Goal: Task Accomplishment & Management: Use online tool/utility

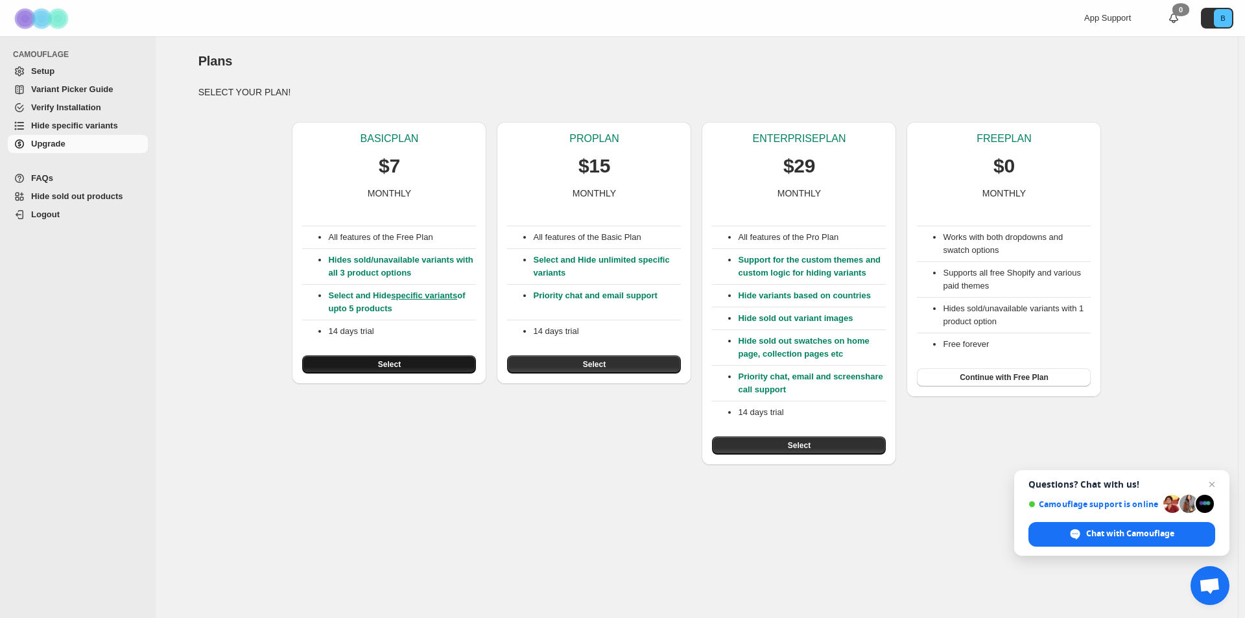
click at [389, 365] on span "Select" at bounding box center [389, 364] width 23 height 10
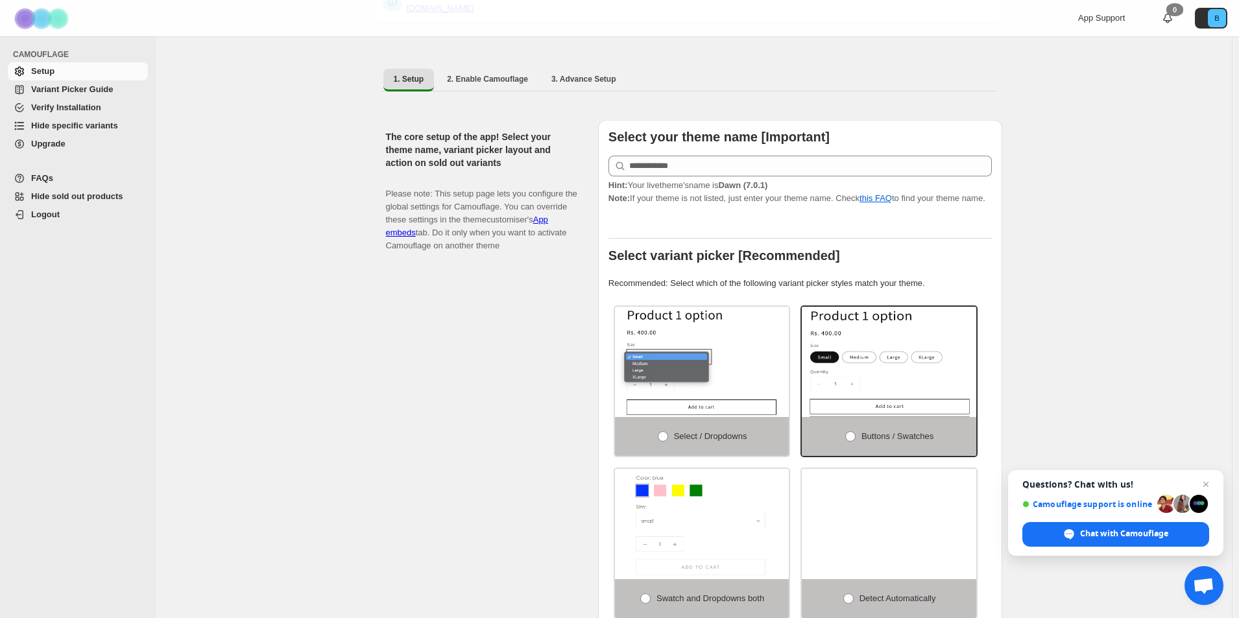
scroll to position [74, 0]
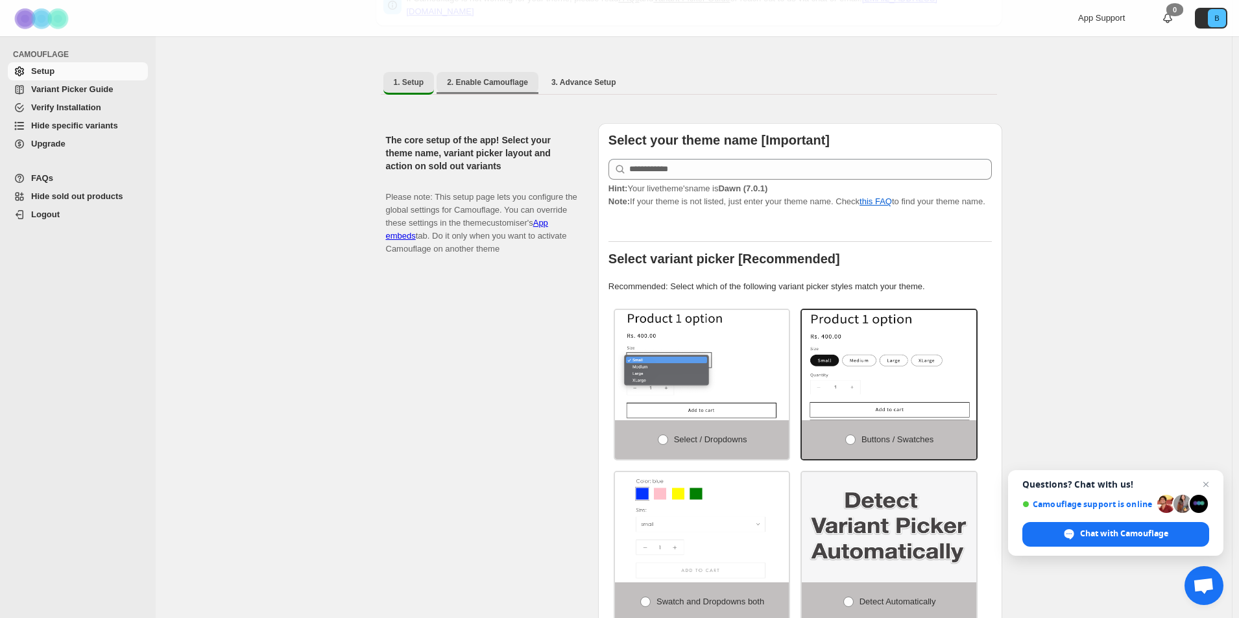
click at [485, 77] on span "2. Enable Camouflage" at bounding box center [487, 82] width 81 height 10
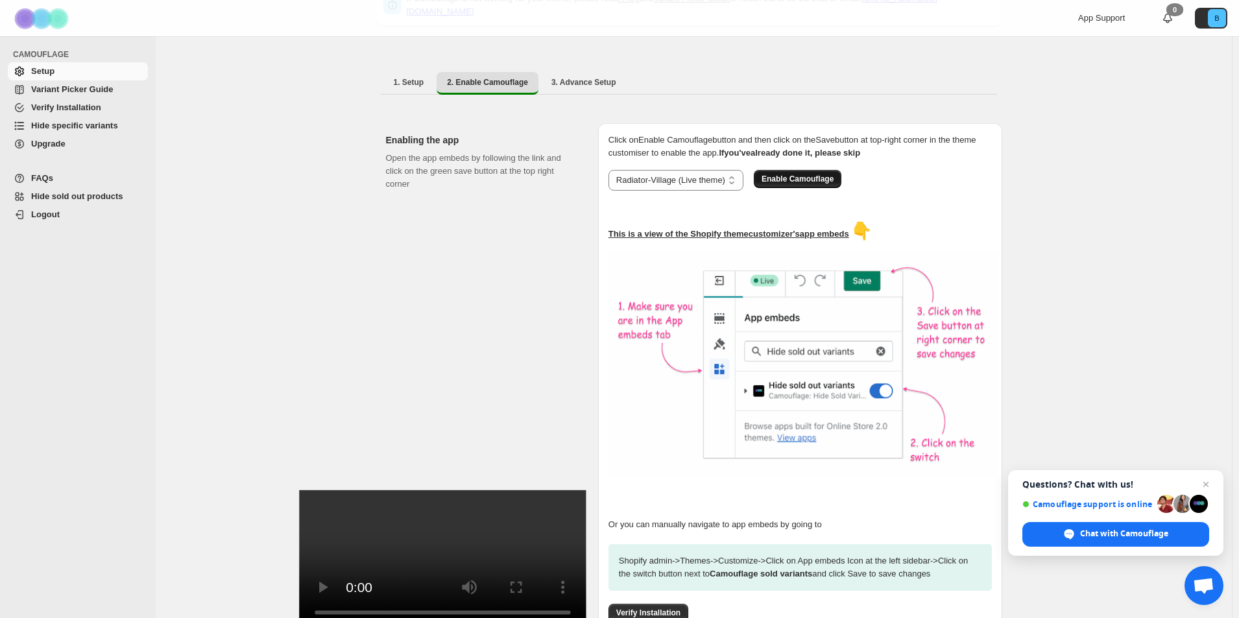
click at [809, 174] on span "Enable Camouflage" at bounding box center [797, 179] width 72 height 10
